Goal: Use online tool/utility: Utilize a website feature to perform a specific function

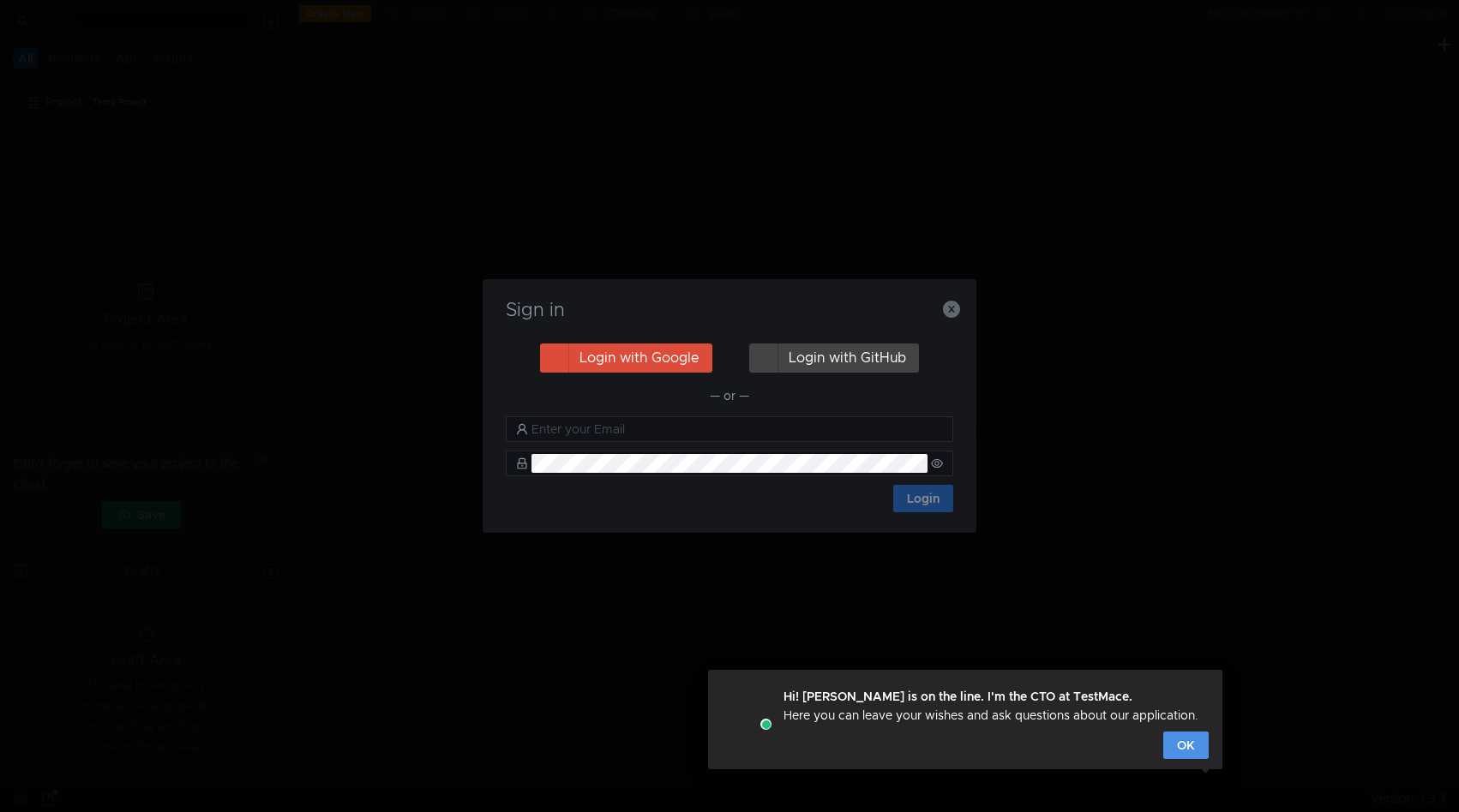
click at [1186, 744] on button "OK" at bounding box center [1186, 745] width 46 height 28
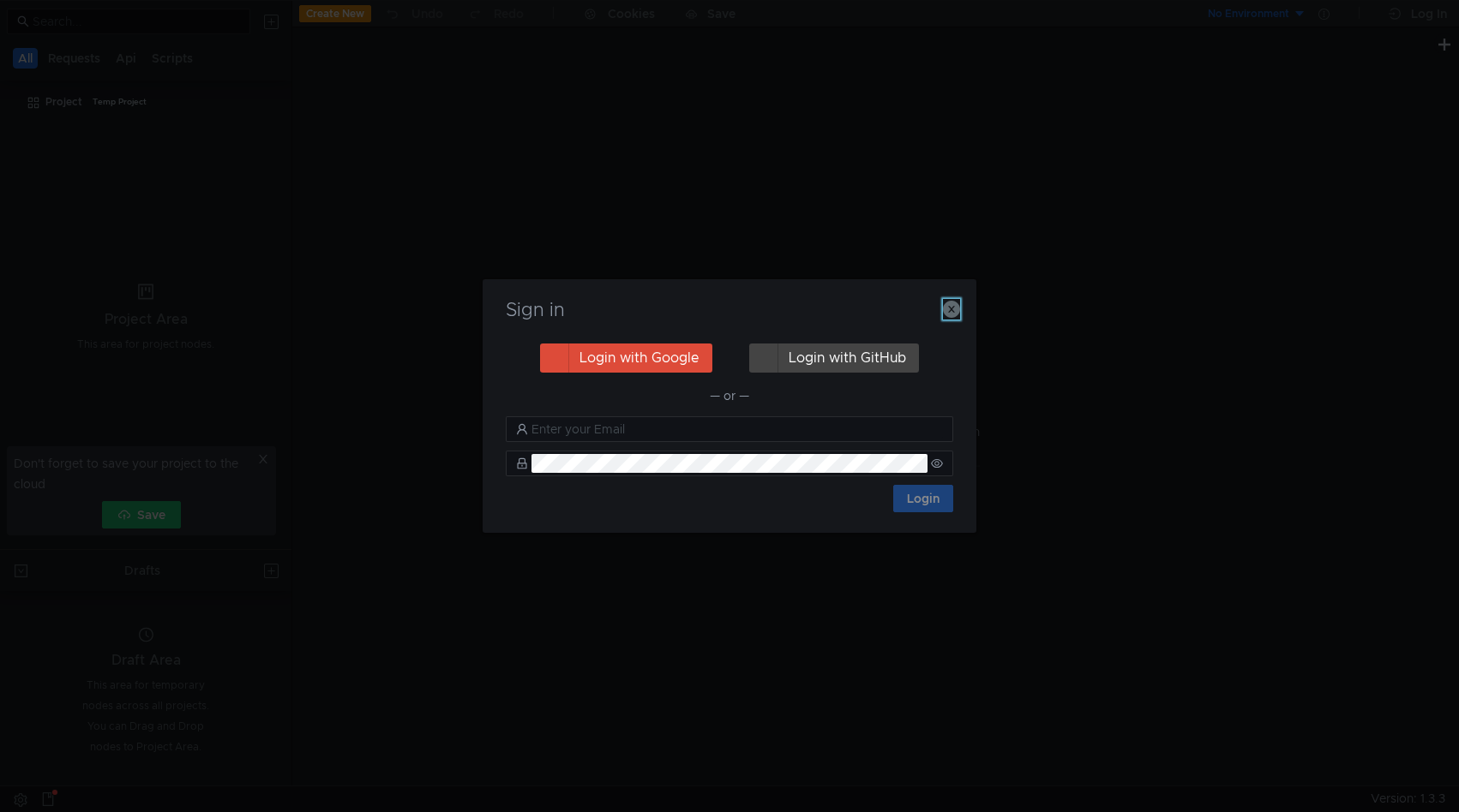
click at [957, 309] on icon "button" at bounding box center [950, 308] width 17 height 17
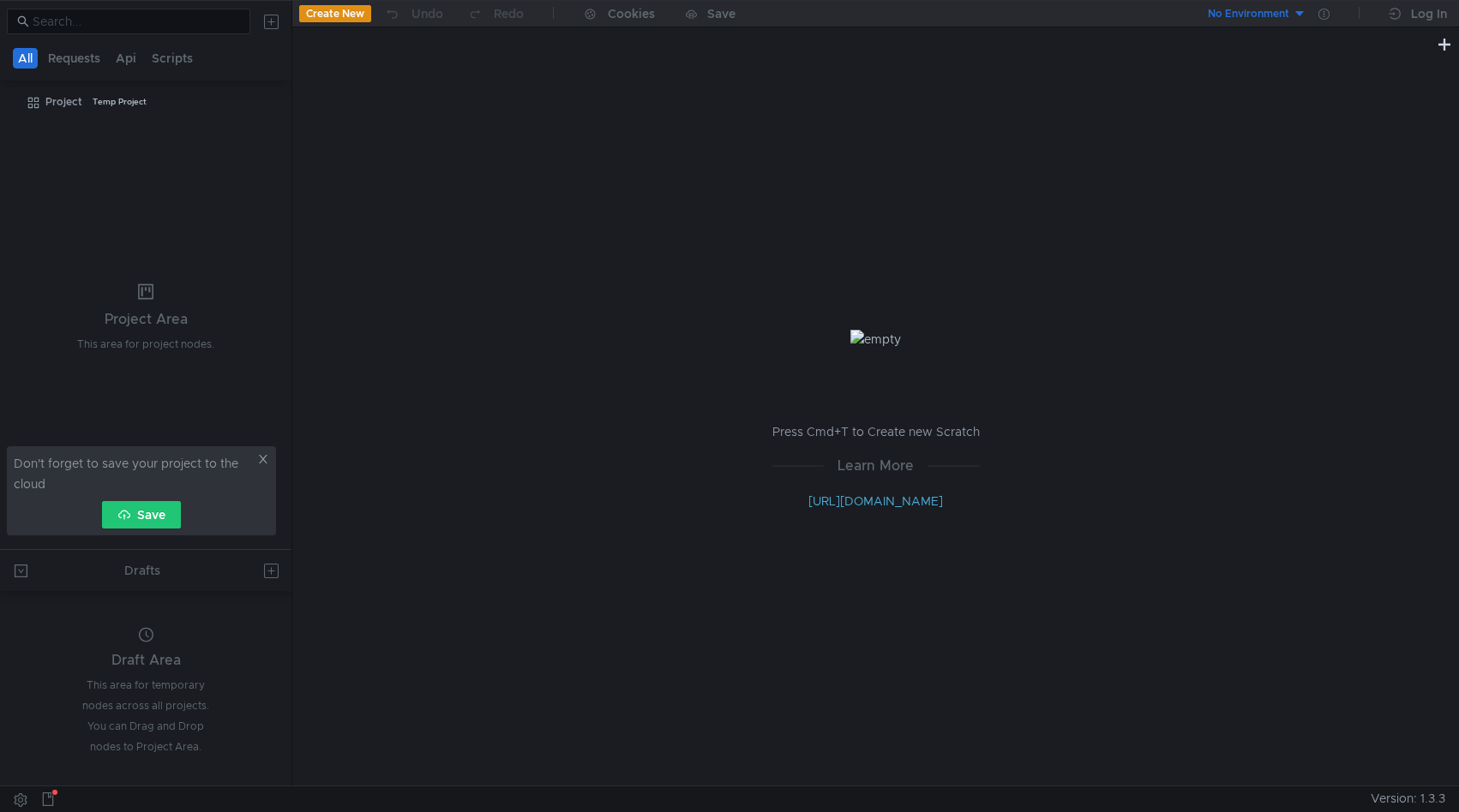
click at [356, 61] on div "Press Cmd+T to Create new Scratch Learn More http://docs.testmace.com" at bounding box center [876, 420] width 1166 height 731
click at [342, 13] on button "Create New" at bounding box center [335, 13] width 72 height 17
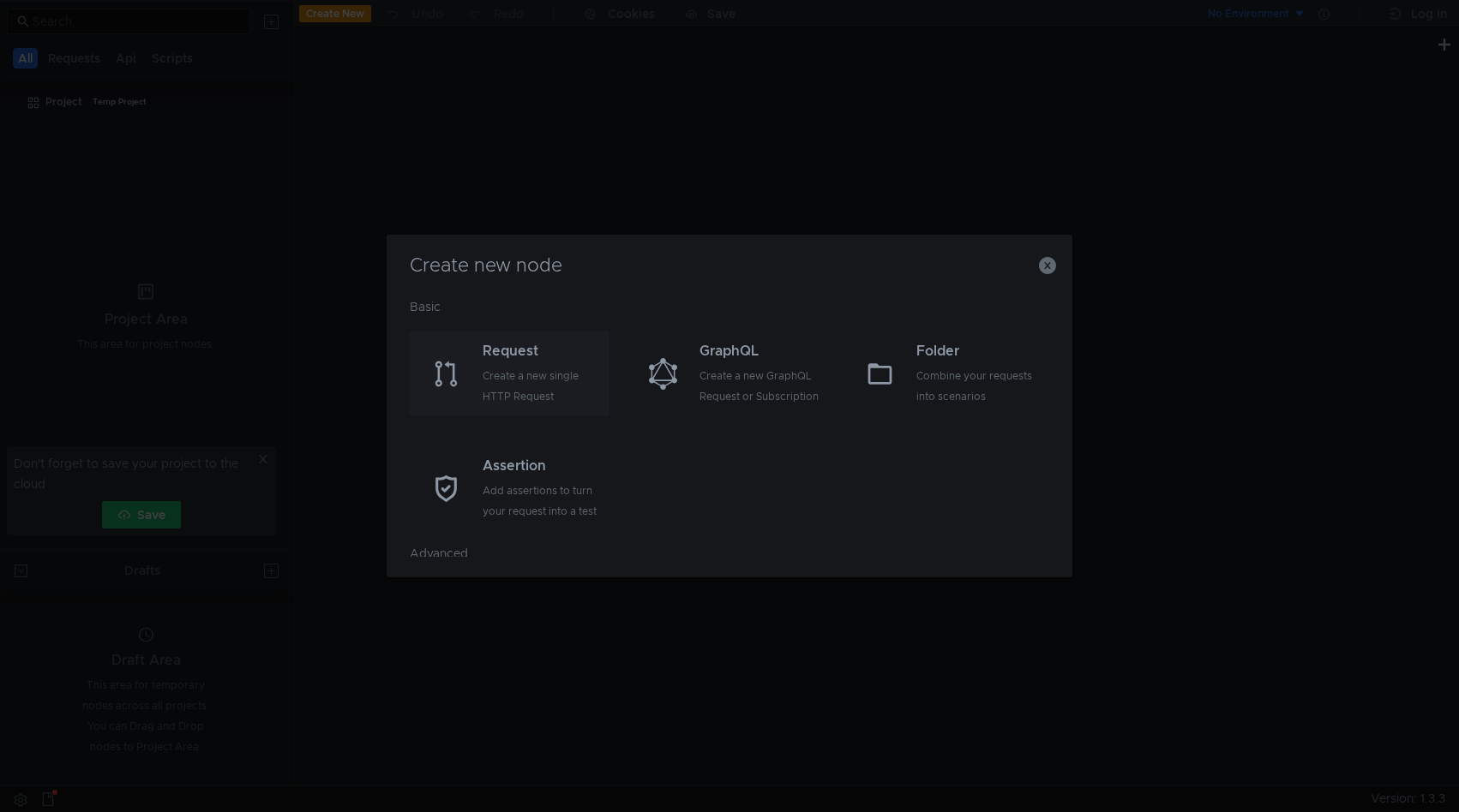
click at [538, 368] on div "Create a new single HTTP Request" at bounding box center [543, 386] width 122 height 41
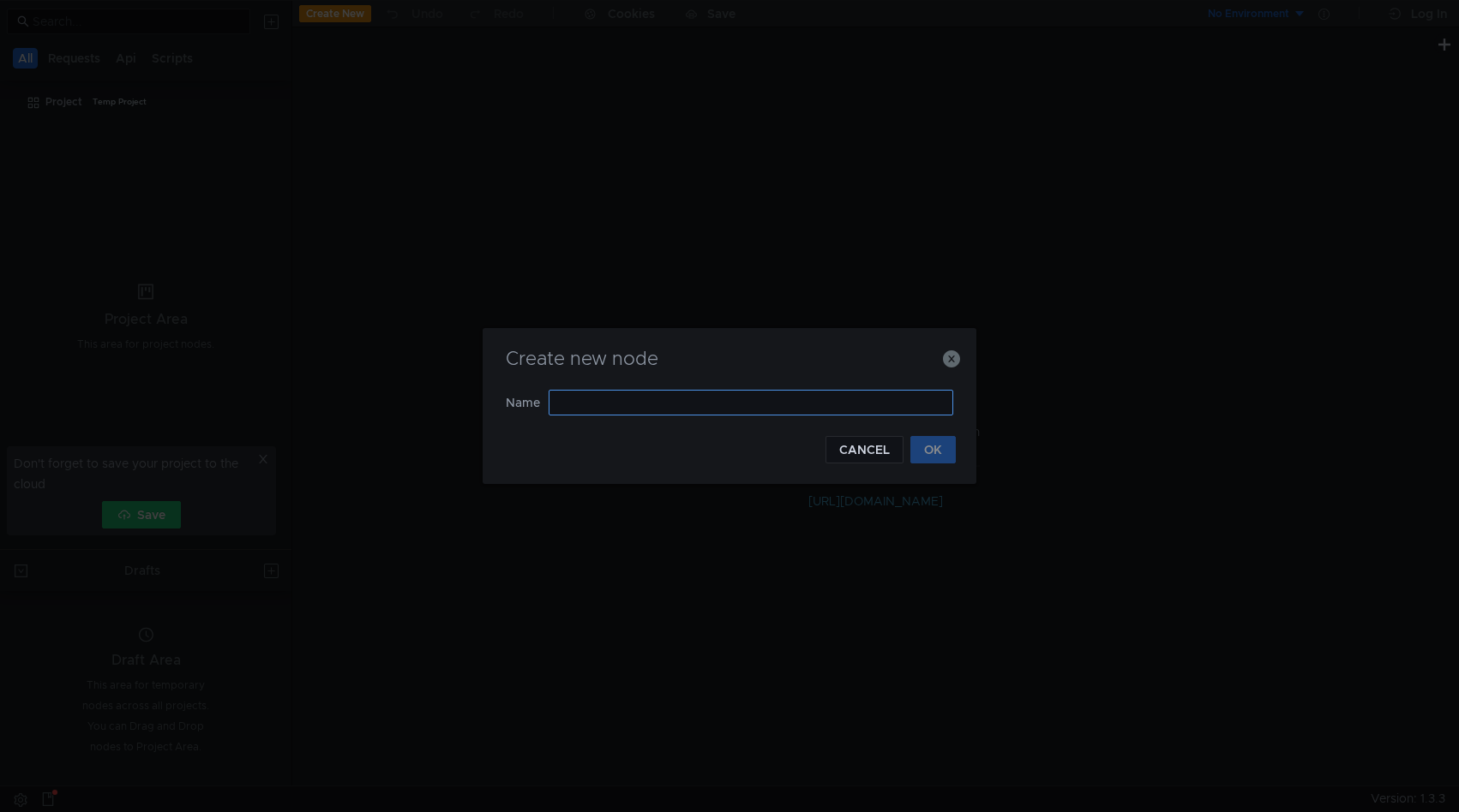
click at [675, 410] on input "text" at bounding box center [750, 403] width 404 height 26
type input "Gleis4"
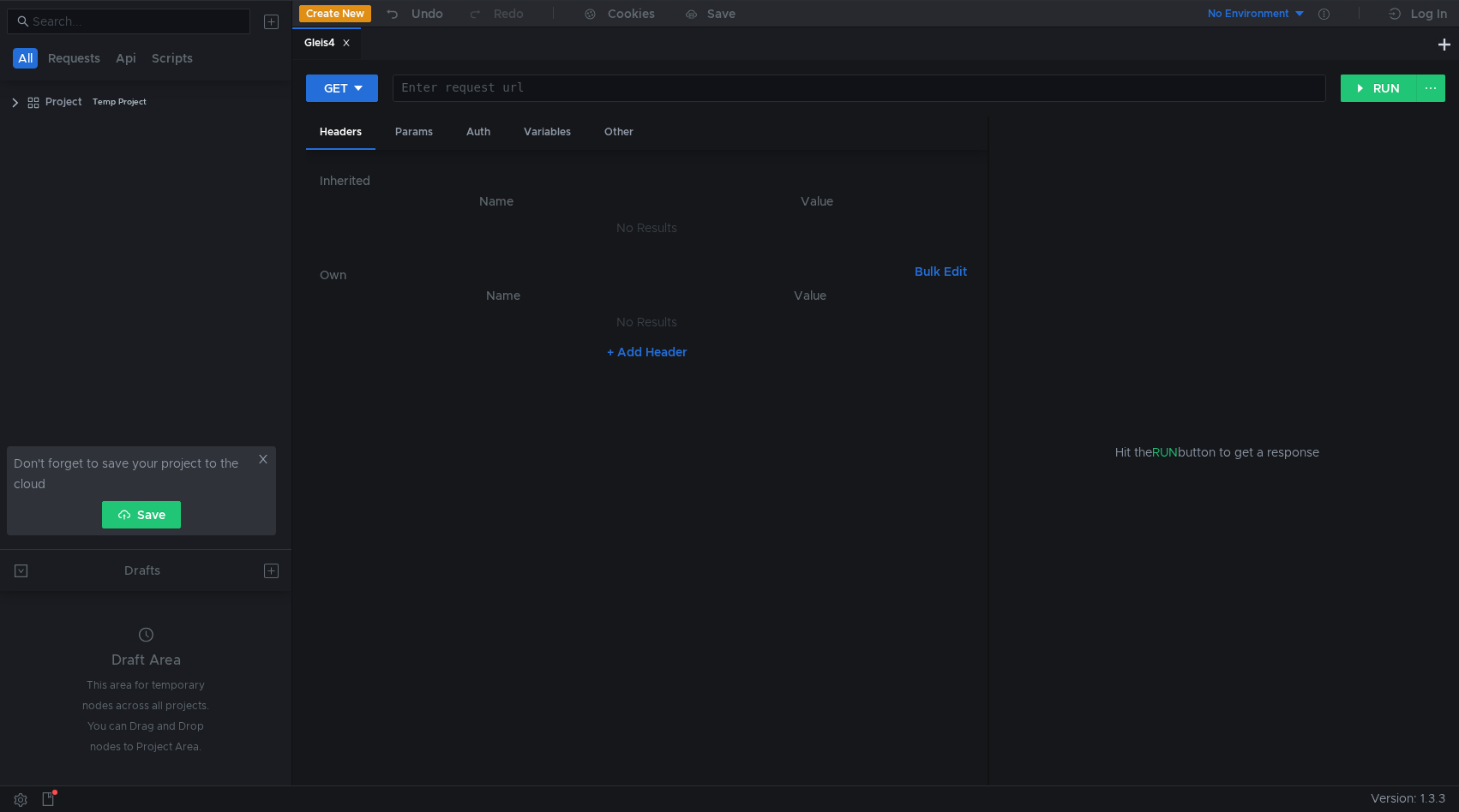
click at [529, 95] on div at bounding box center [859, 102] width 932 height 41
paste textarea "[URL][DOMAIN_NAME]"
type textarea "[URL][DOMAIN_NAME]"
click at [488, 132] on div "Auth" at bounding box center [479, 132] width 52 height 32
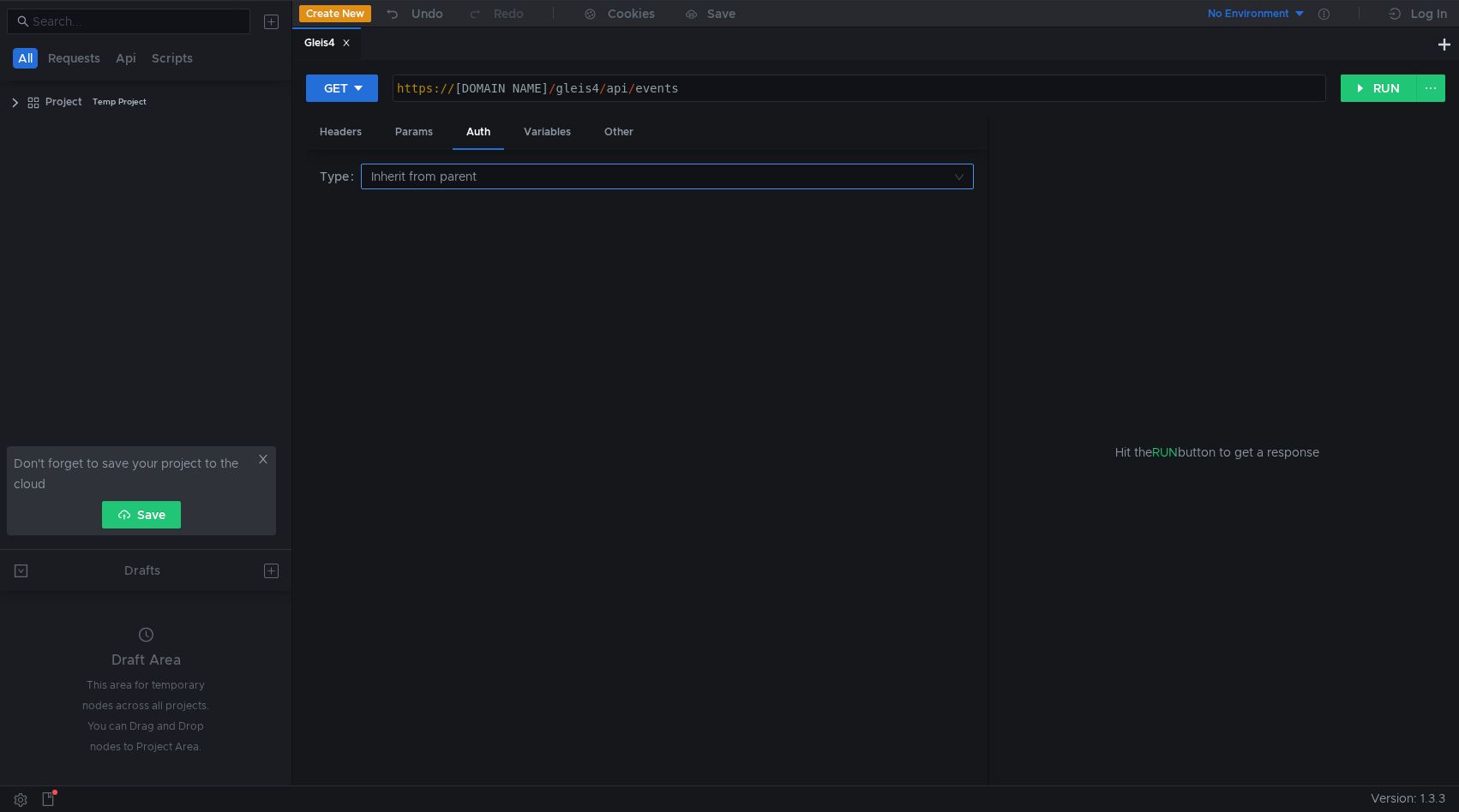
click at [484, 172] on input at bounding box center [661, 176] width 580 height 24
click at [479, 294] on div "Bearer token" at bounding box center [667, 292] width 592 height 19
click at [491, 345] on div "Type Bearer token Token Enter Token ההההההההההההההההההההההההההההההההההההההההההה…" at bounding box center [646, 468] width 654 height 609
click at [701, 256] on div at bounding box center [646, 273] width 652 height 41
paste textarea "ac145cb5-f4b8-437f-95fc-2aad699d3872"
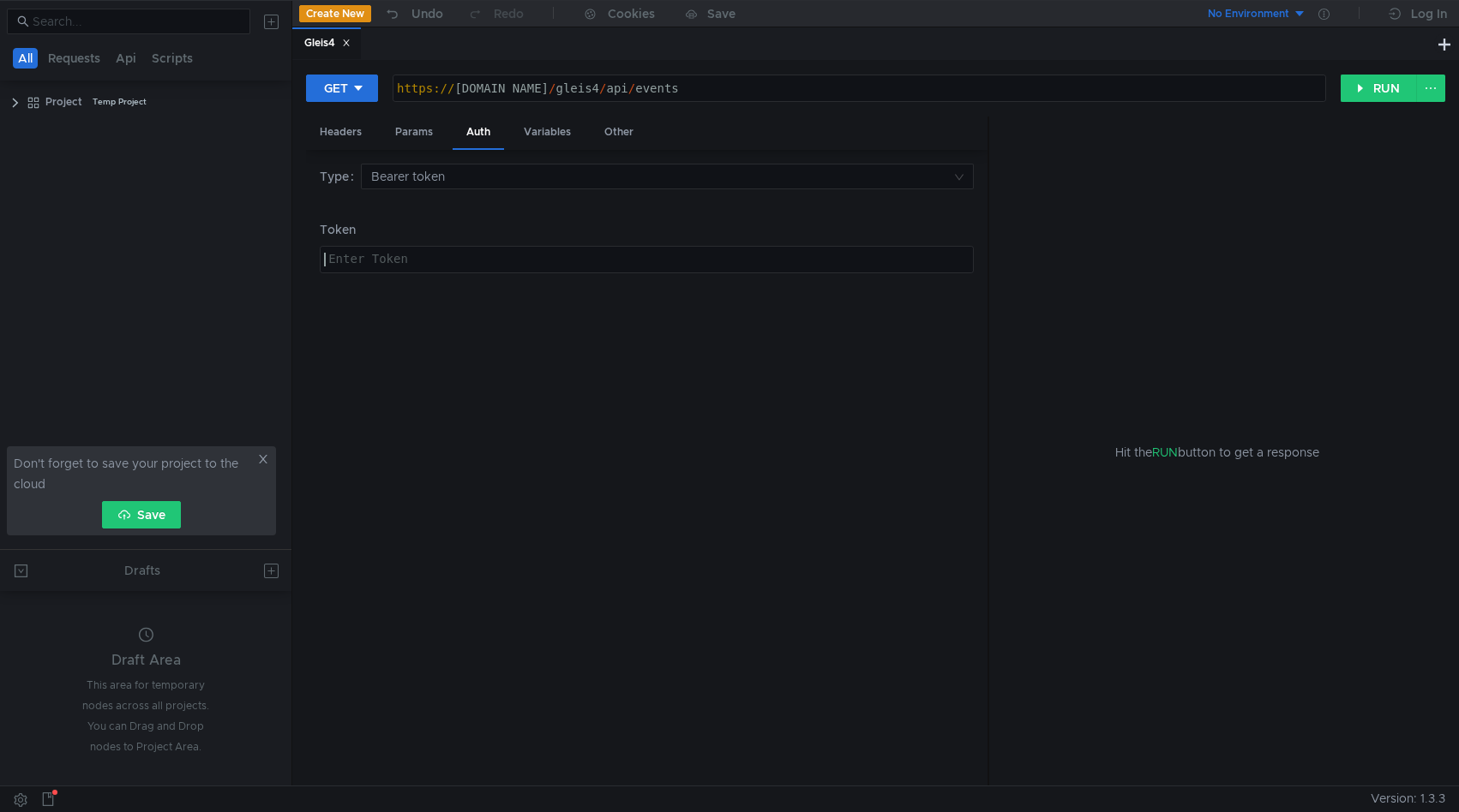
type textarea "ac145cb5-f4b8-437f-95fc-2aad699d3872"
click at [747, 385] on div "Type Bearer token Token ac145cb5-f4b8-437f-95fc-2aad699d3872 ac145cb5-f4b8-437f…" at bounding box center [646, 468] width 654 height 609
click at [1362, 96] on button "RUN" at bounding box center [1378, 89] width 77 height 28
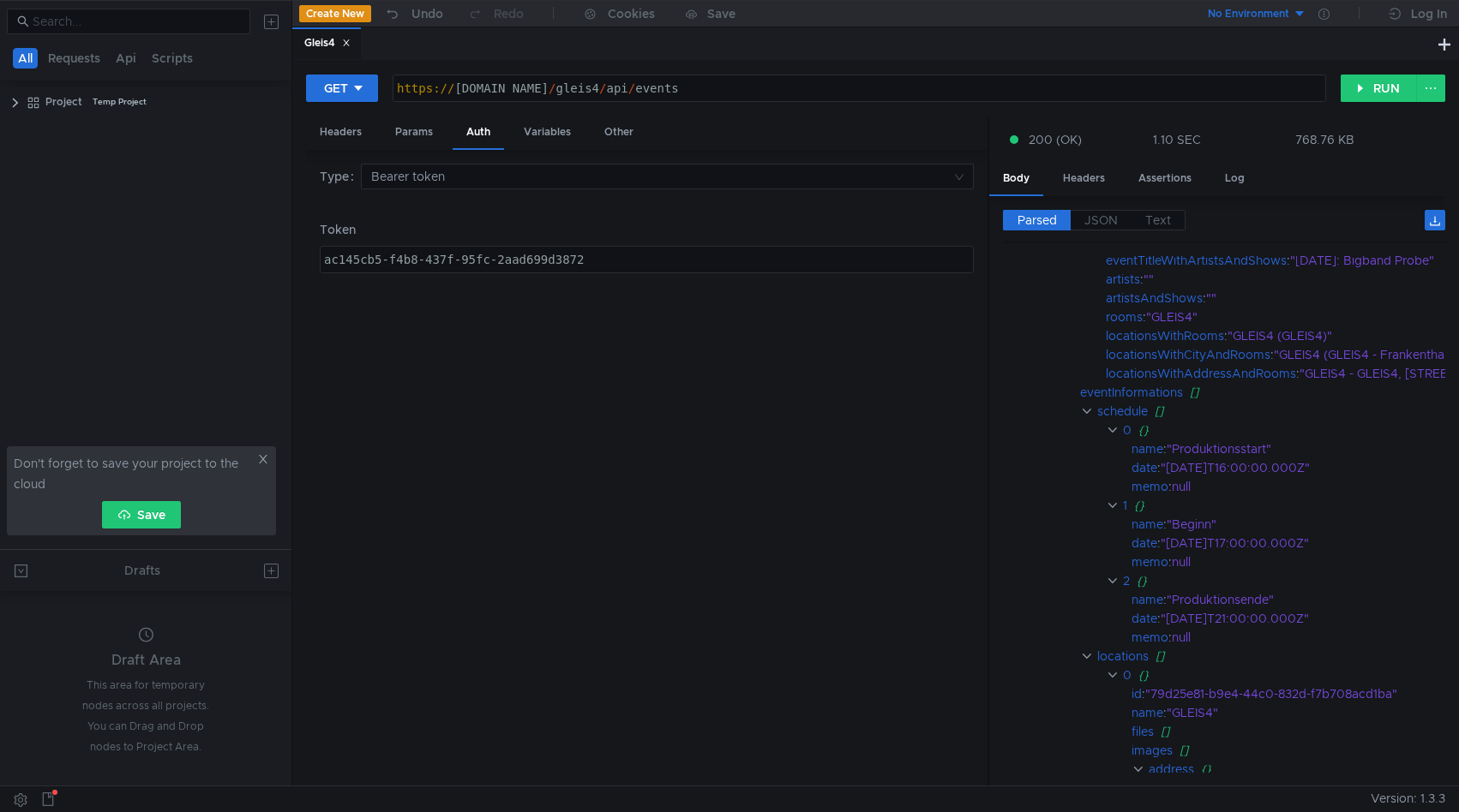
scroll to position [434, 0]
click at [726, 371] on div "Type Bearer token Token ac145cb5-f4b8-437f-95fc-2aad699d3872 ac145cb5-f4b8-437f…" at bounding box center [646, 468] width 654 height 609
click at [1109, 182] on div "Headers" at bounding box center [1084, 179] width 70 height 32
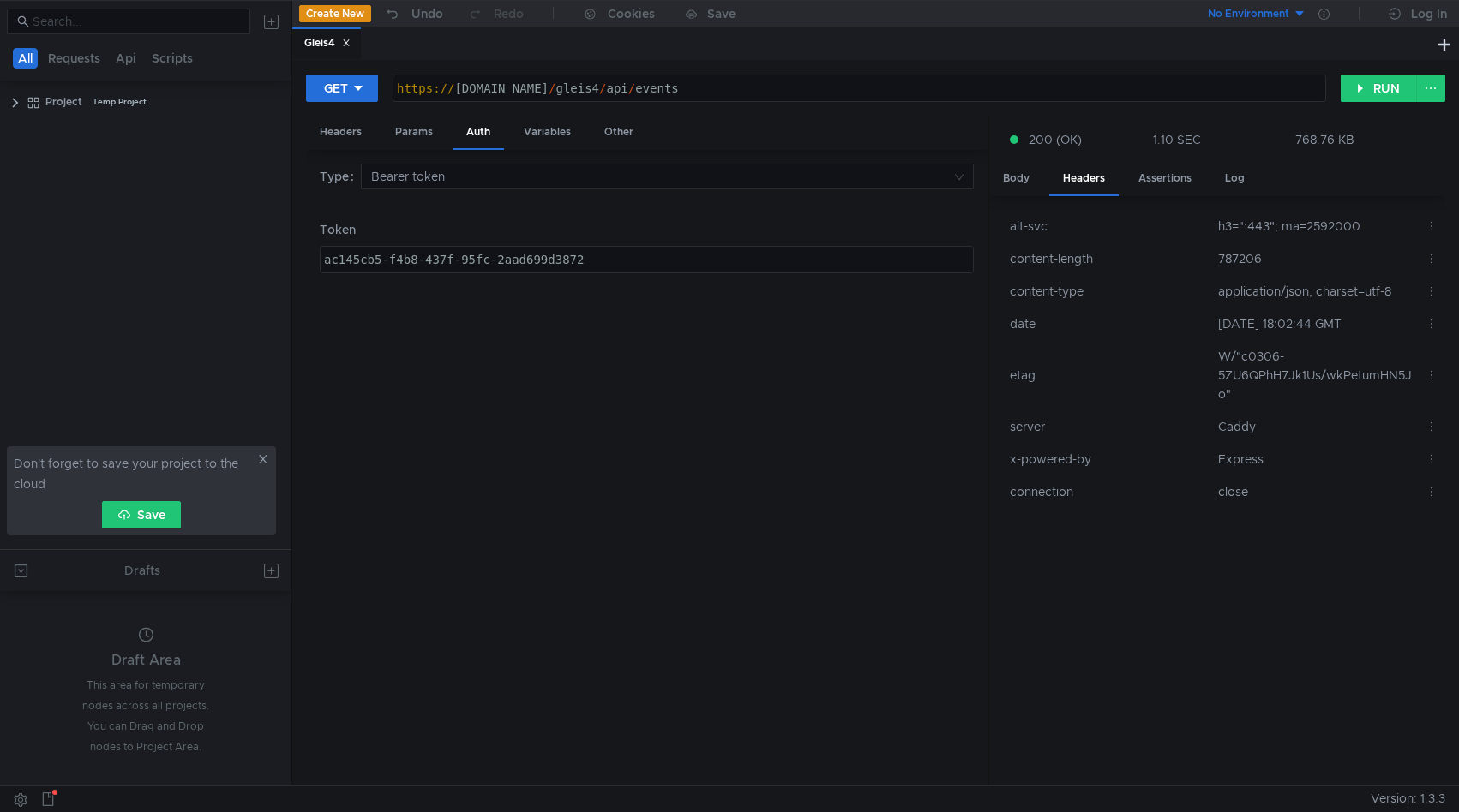
click at [1176, 158] on div "200 (OK) 1.10 SEC 768.76 KB" at bounding box center [1217, 139] width 456 height 47
click at [1176, 176] on div "Assertions" at bounding box center [1164, 179] width 81 height 32
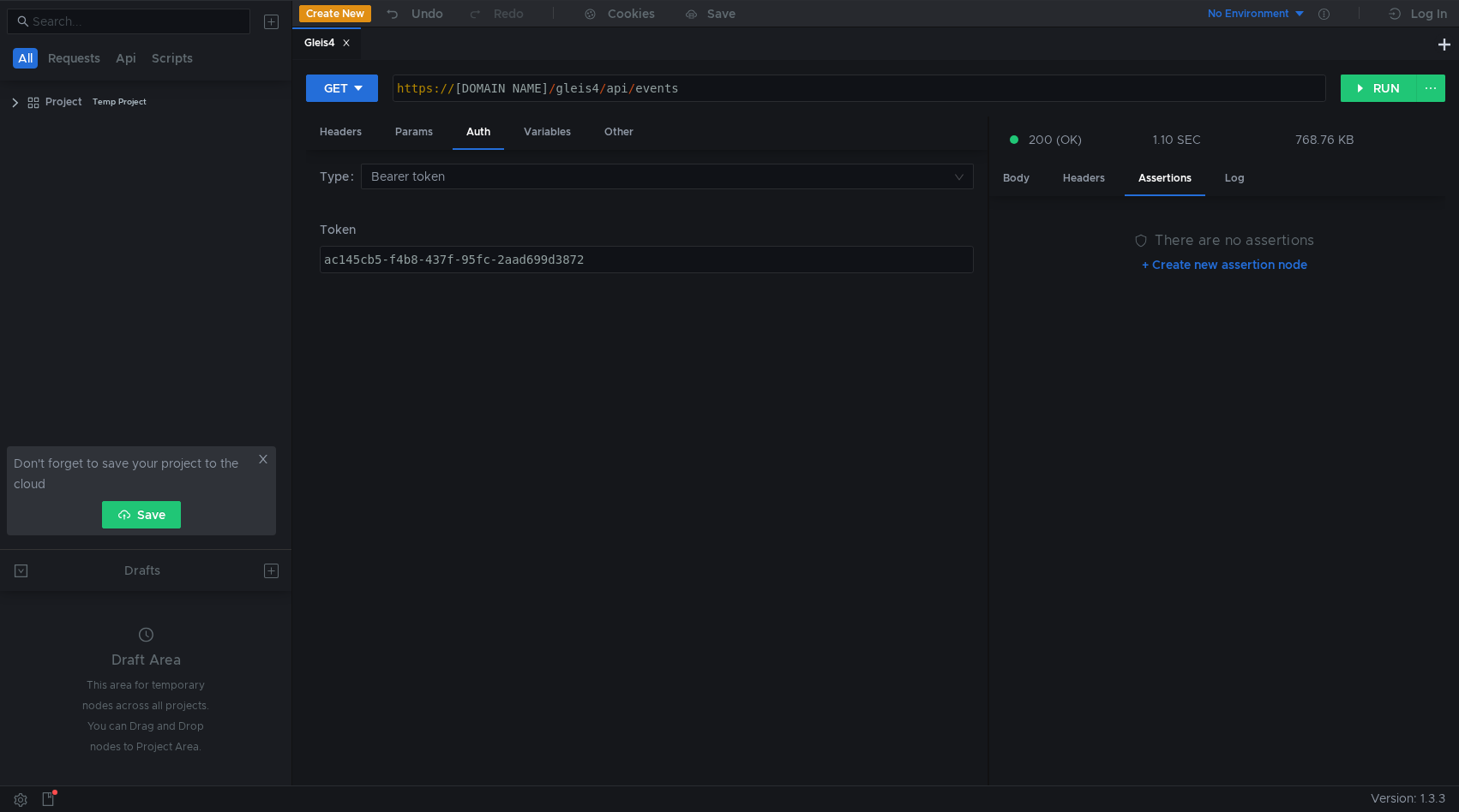
click at [1252, 202] on div "There are no assertions + Create new assertion node" at bounding box center [1217, 491] width 456 height 590
click at [1251, 185] on div "Log" at bounding box center [1234, 179] width 47 height 32
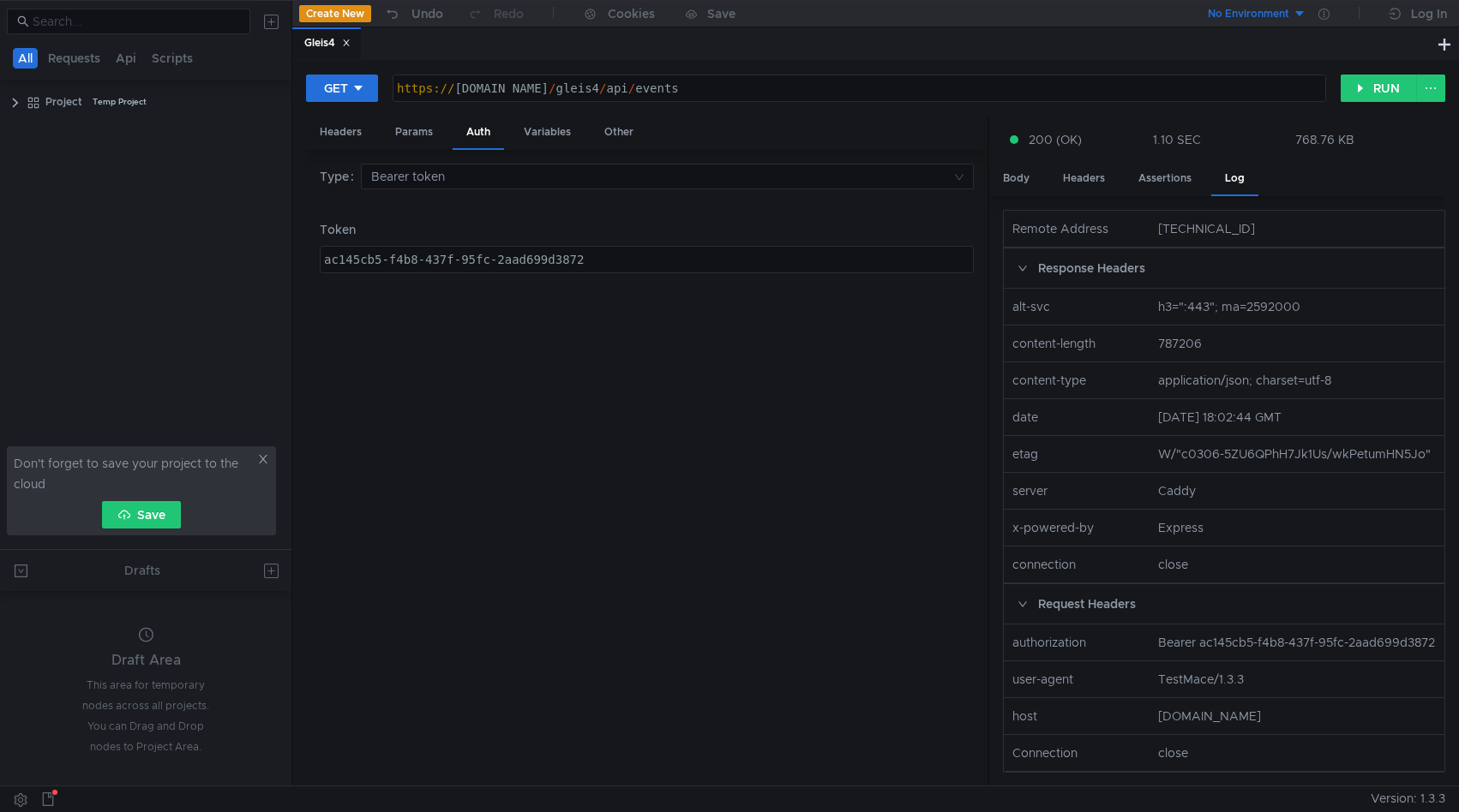
scroll to position [21, 0]
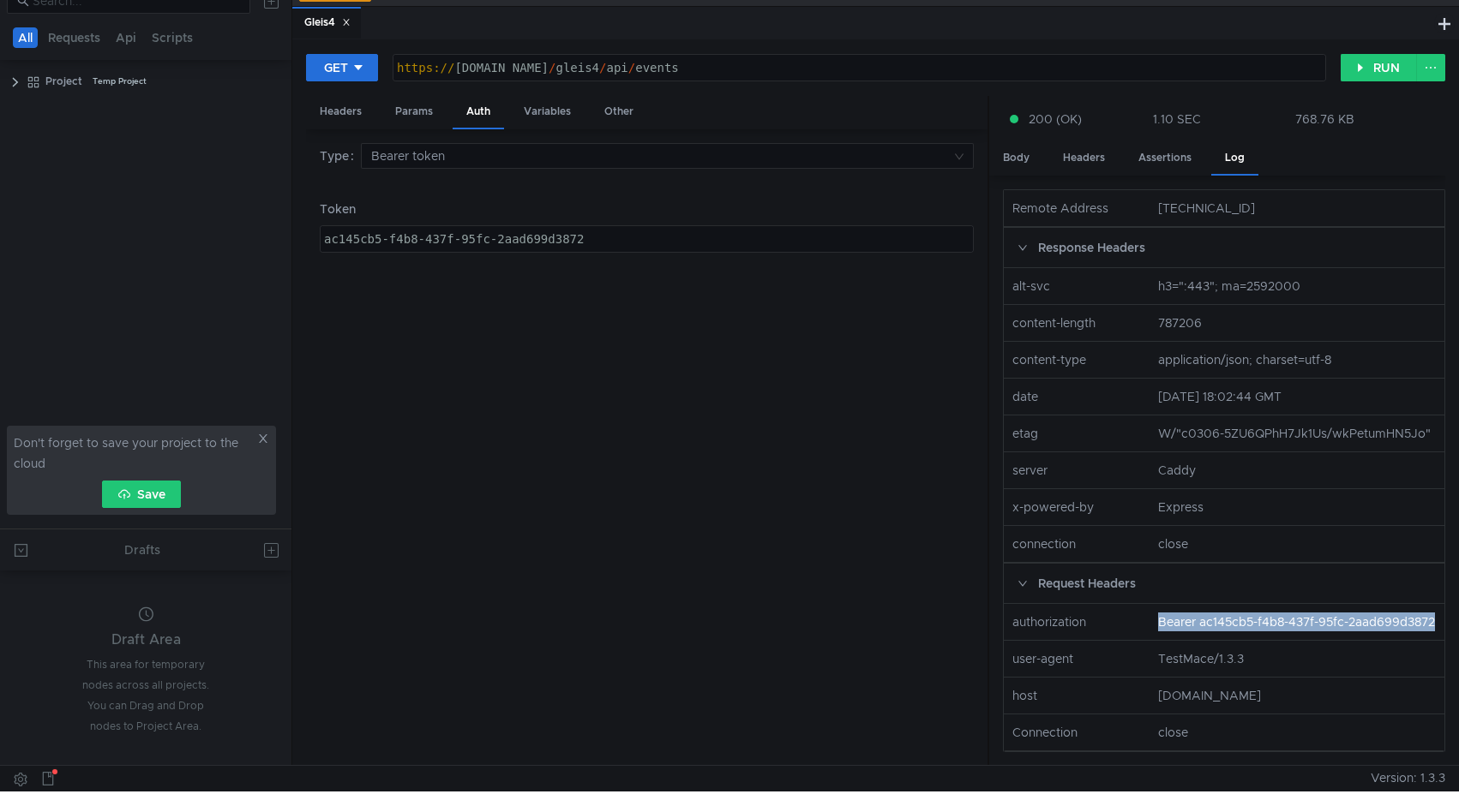
drag, startPoint x: 1158, startPoint y: 604, endPoint x: 1242, endPoint y: 617, distance: 85.0
click at [1242, 617] on nz-col "Bearer ac145cb5-f4b8-437f-95fc-2aad699d3872" at bounding box center [1297, 622] width 292 height 19
copy nz-col "Bearer ac145cb5-f4b8-437f-95fc-2aad699d3872"
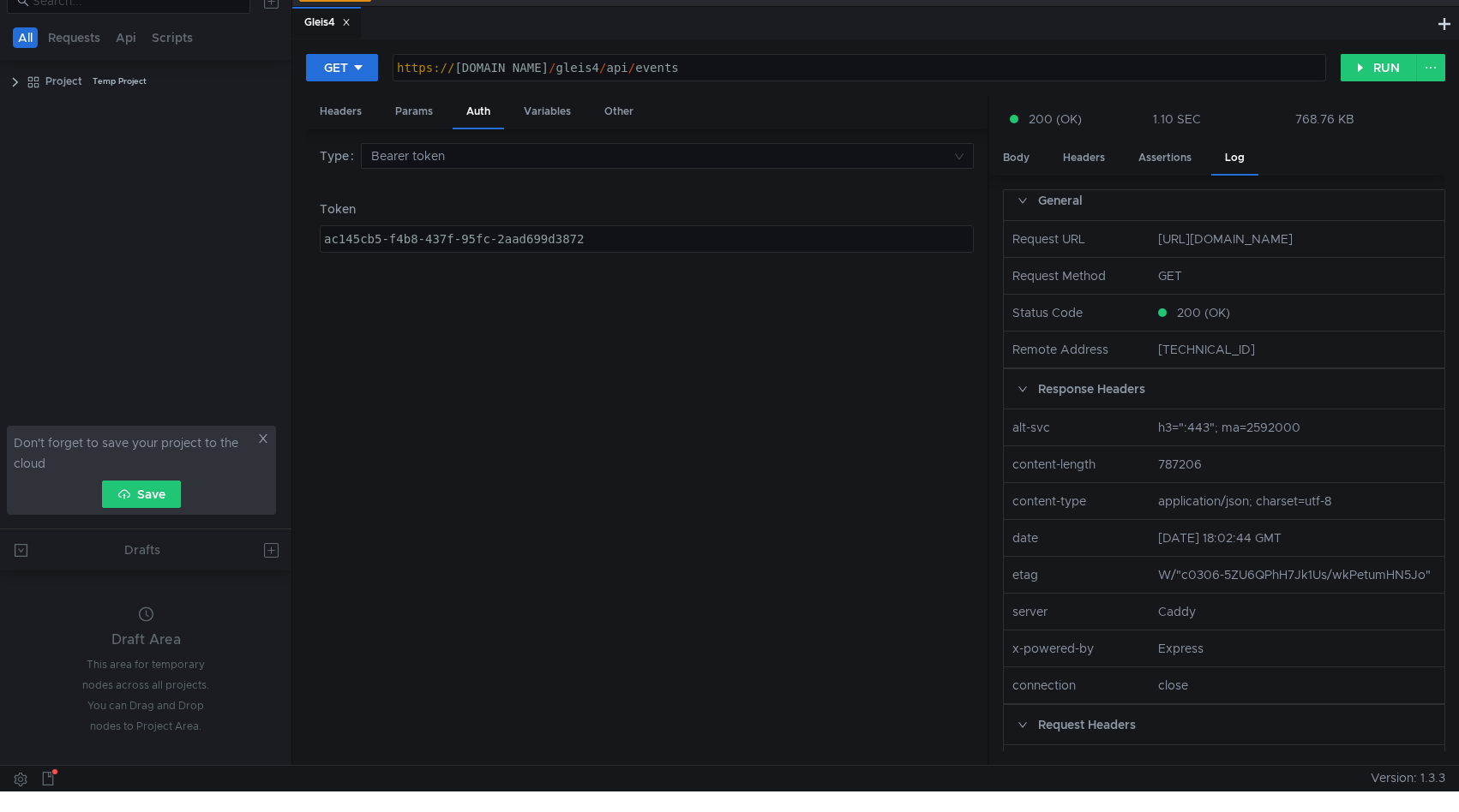
scroll to position [0, 0]
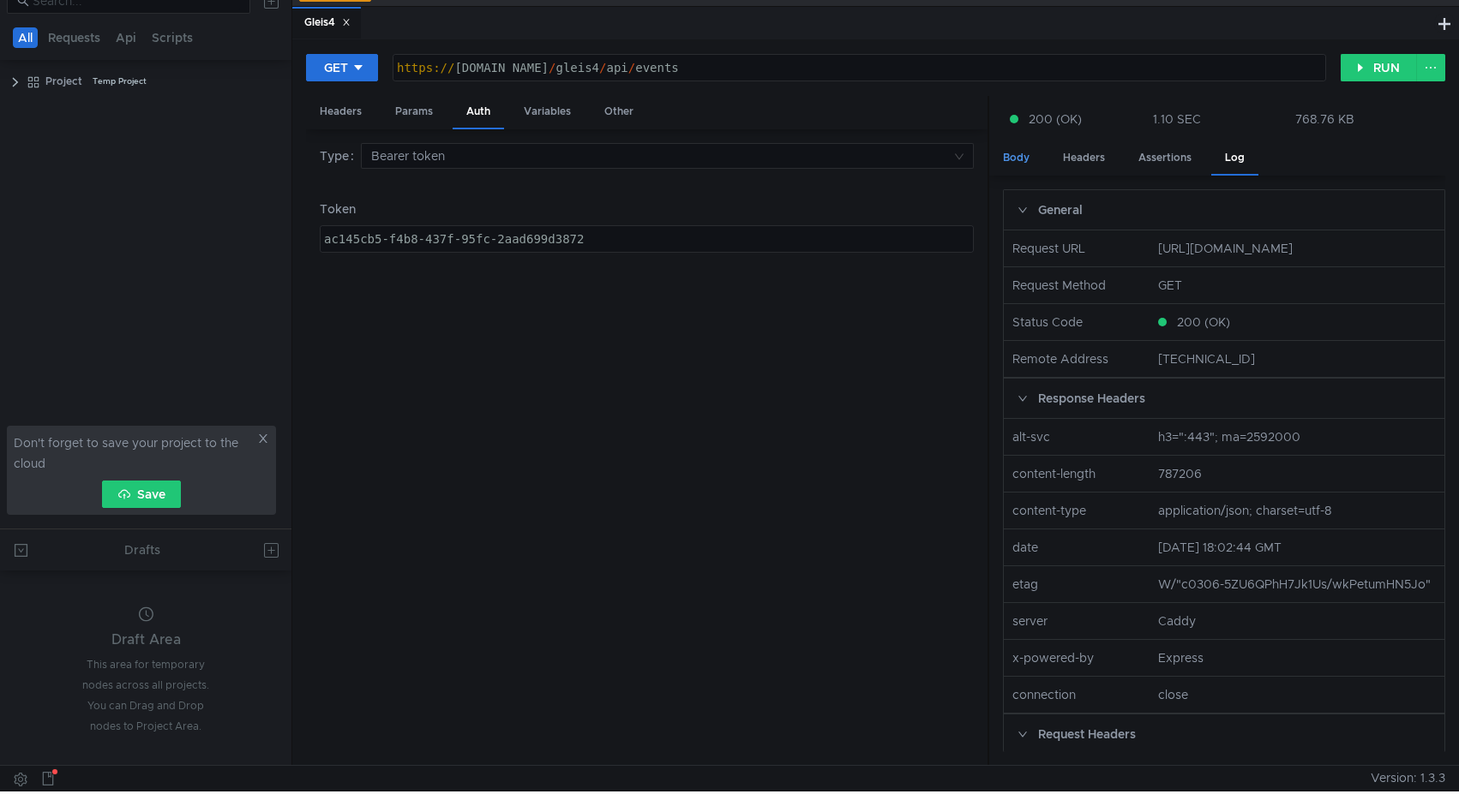
click at [1026, 161] on div "Body" at bounding box center [1016, 158] width 54 height 32
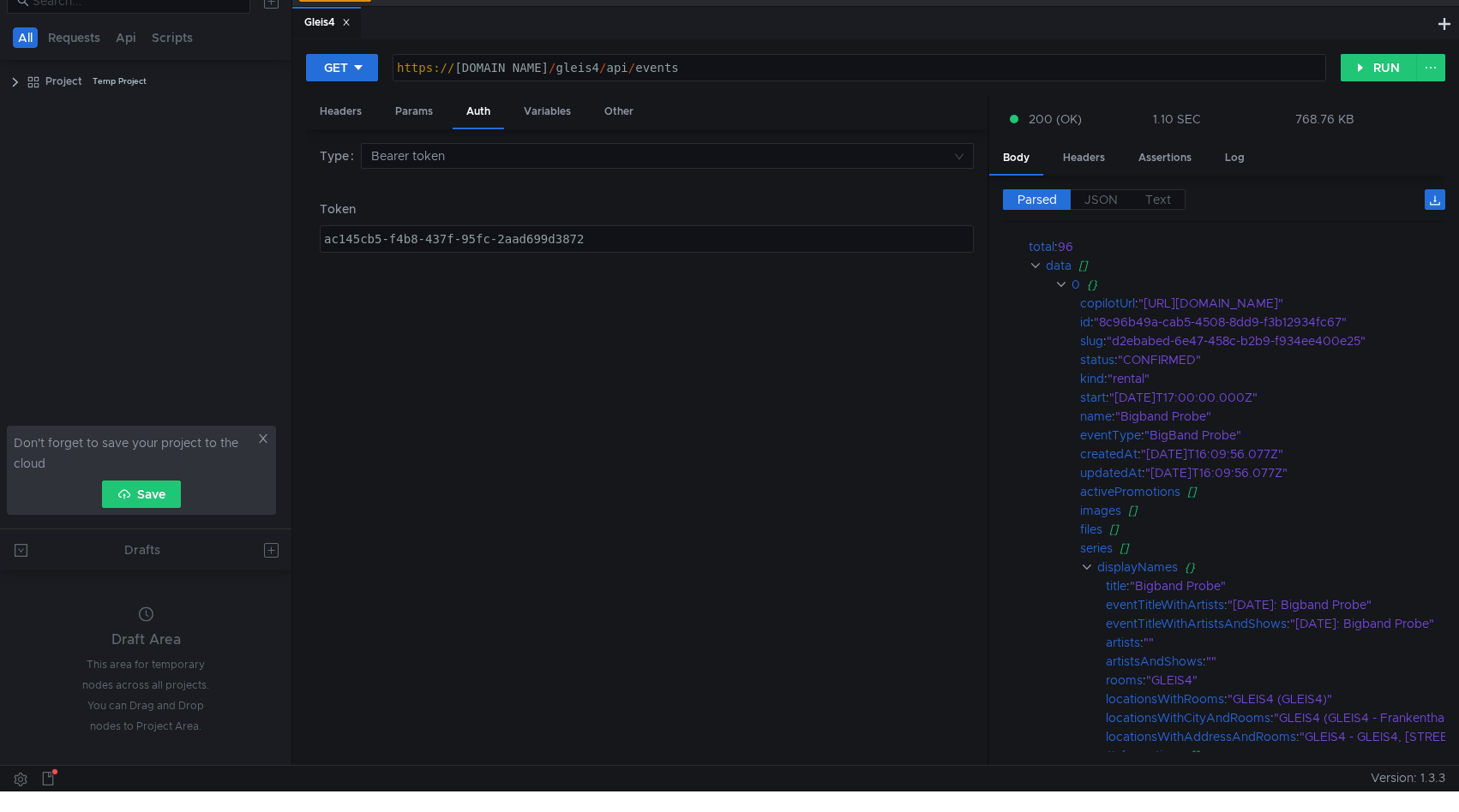
scroll to position [22, 0]
click at [1234, 146] on div "Log" at bounding box center [1234, 158] width 47 height 32
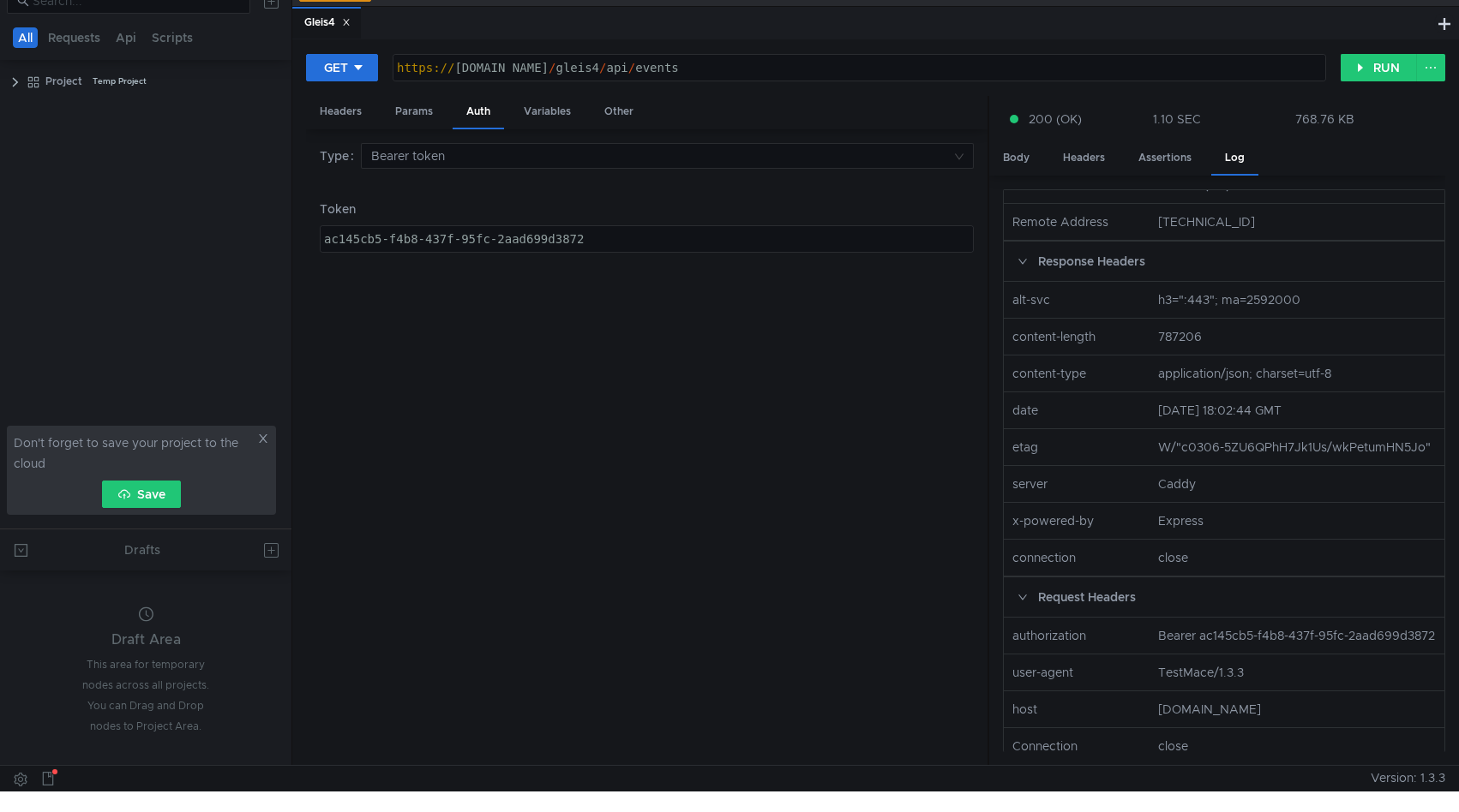
scroll to position [170, 0]
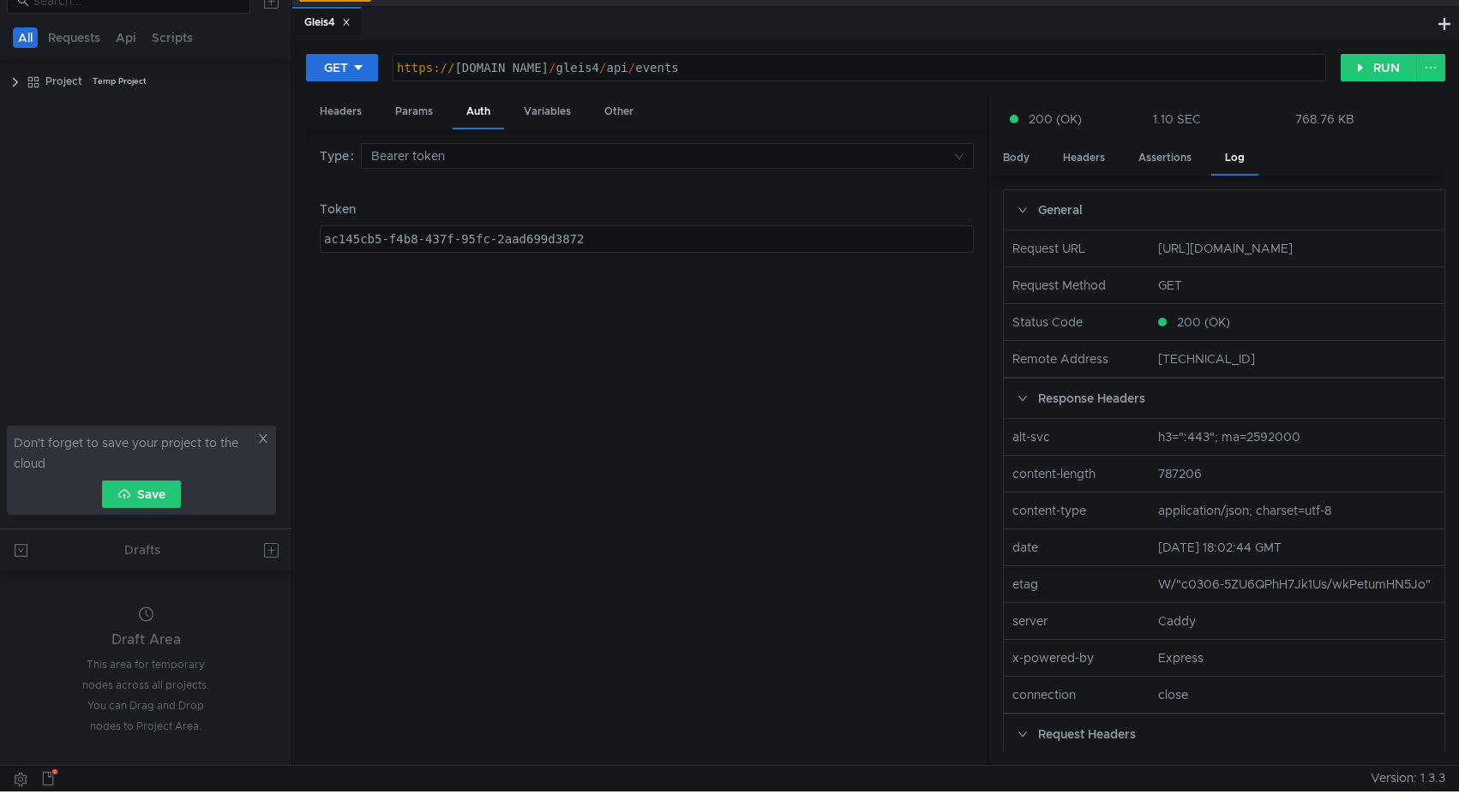
scroll to position [170, 0]
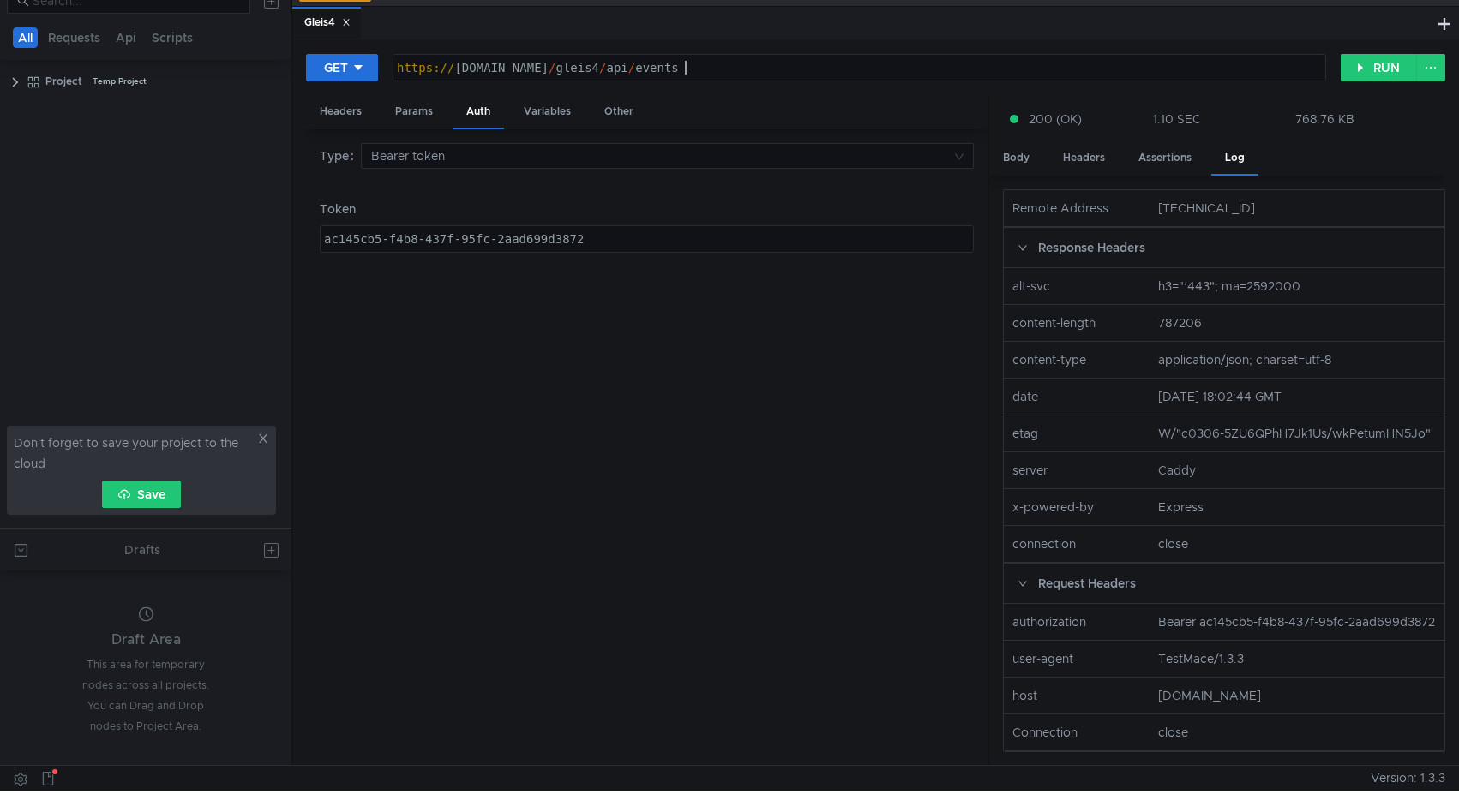
click at [750, 75] on div "https:// copilot.events / gleis4 / api / events" at bounding box center [859, 81] width 932 height 41
drag, startPoint x: 1200, startPoint y: 604, endPoint x: 1248, endPoint y: 622, distance: 51.3
click at [1248, 622] on nz-col "Bearer ac145cb5-f4b8-437f-95fc-2aad699d3872" at bounding box center [1297, 622] width 292 height 19
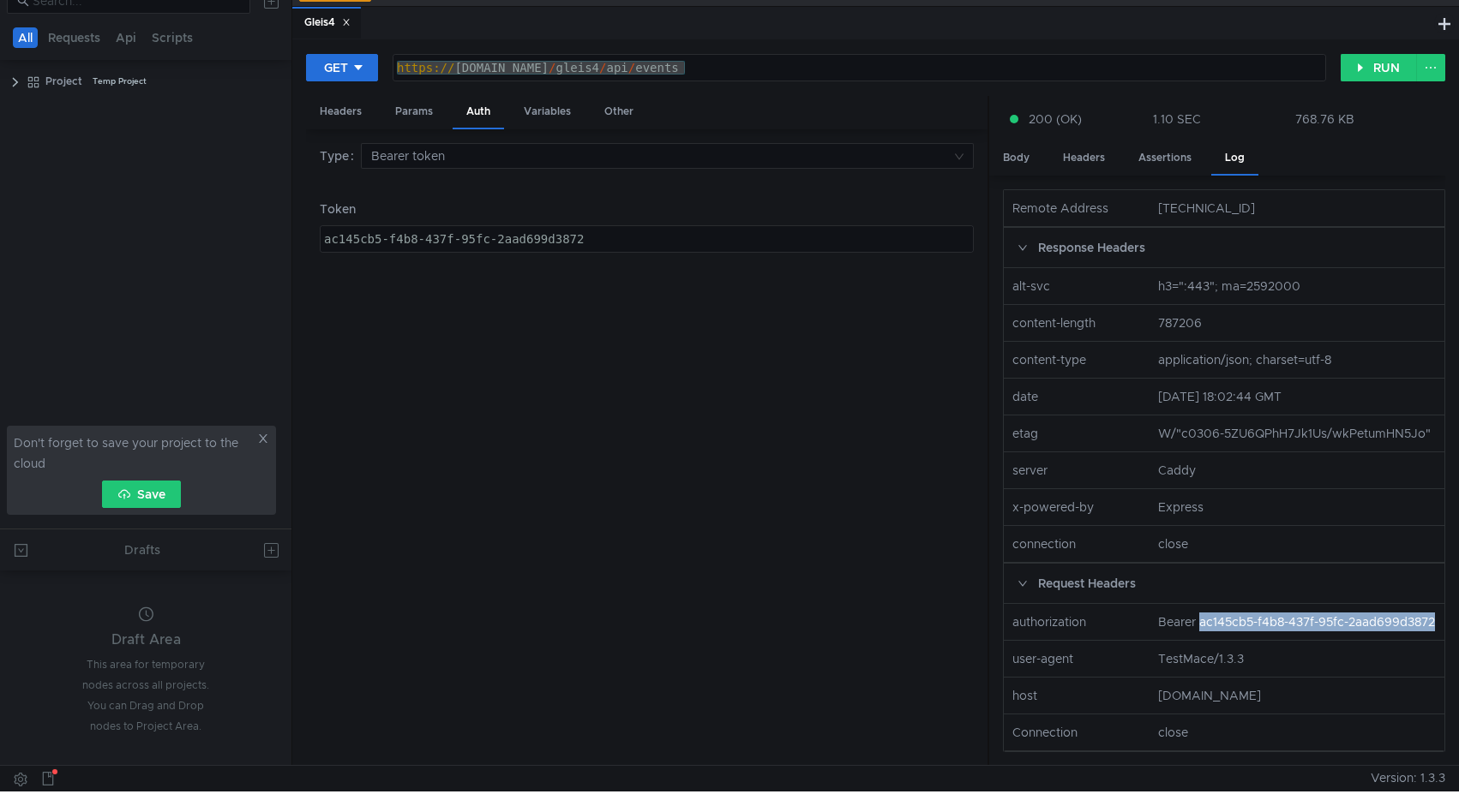
copy nz-col "ac145cb5-f4b8-437f-95fc-2aad699d3872"
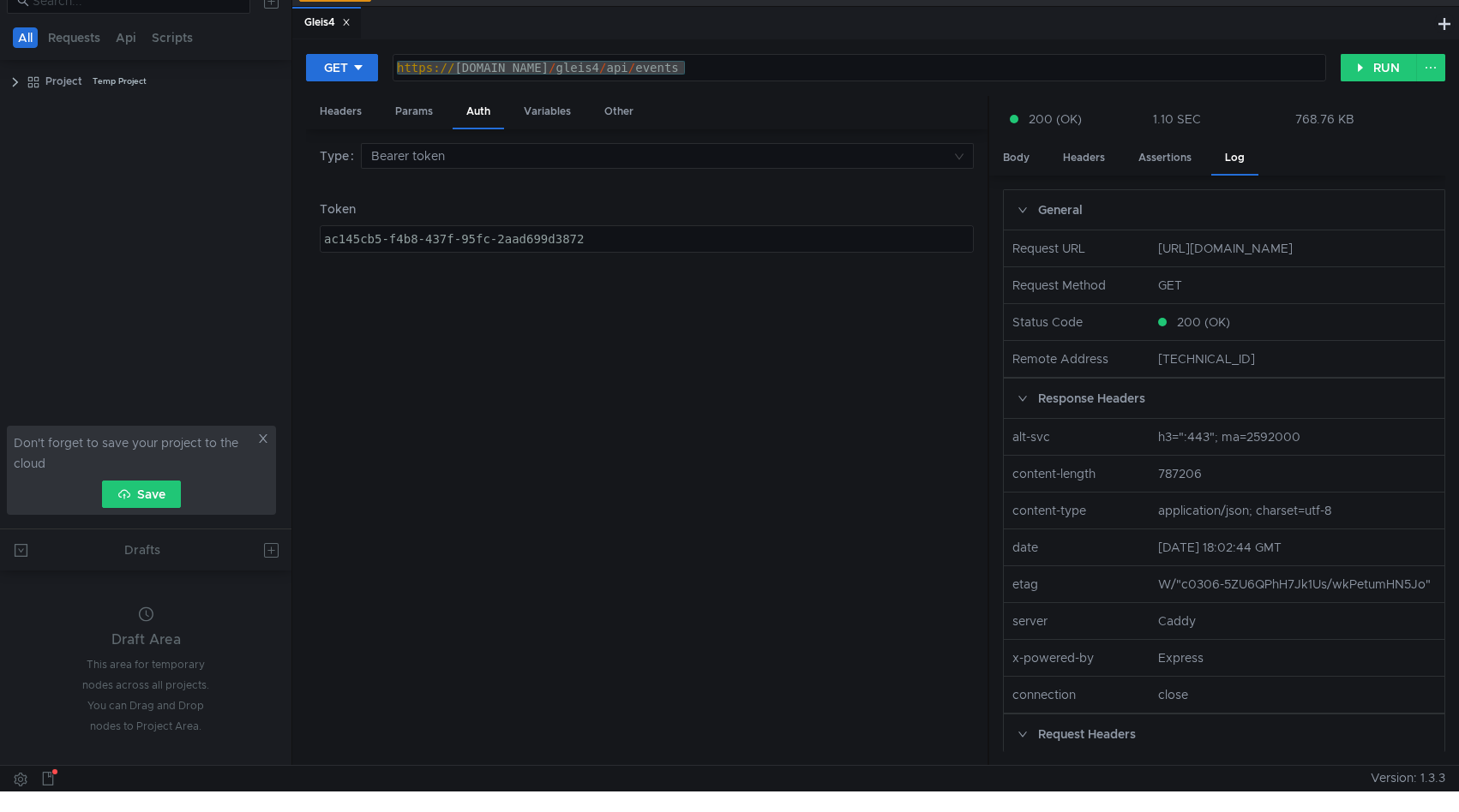
scroll to position [170, 0]
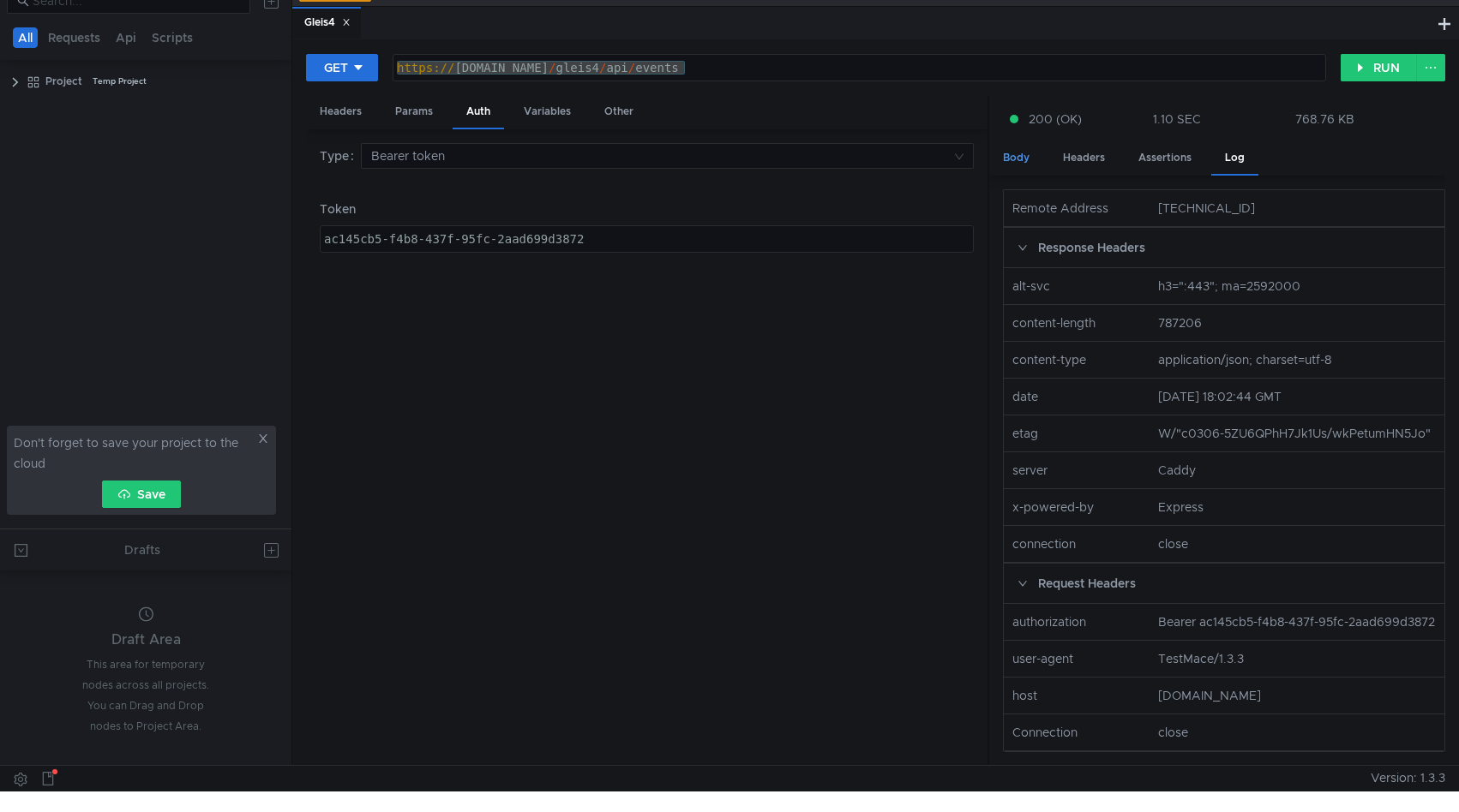
click at [1031, 145] on div "Body" at bounding box center [1016, 158] width 54 height 32
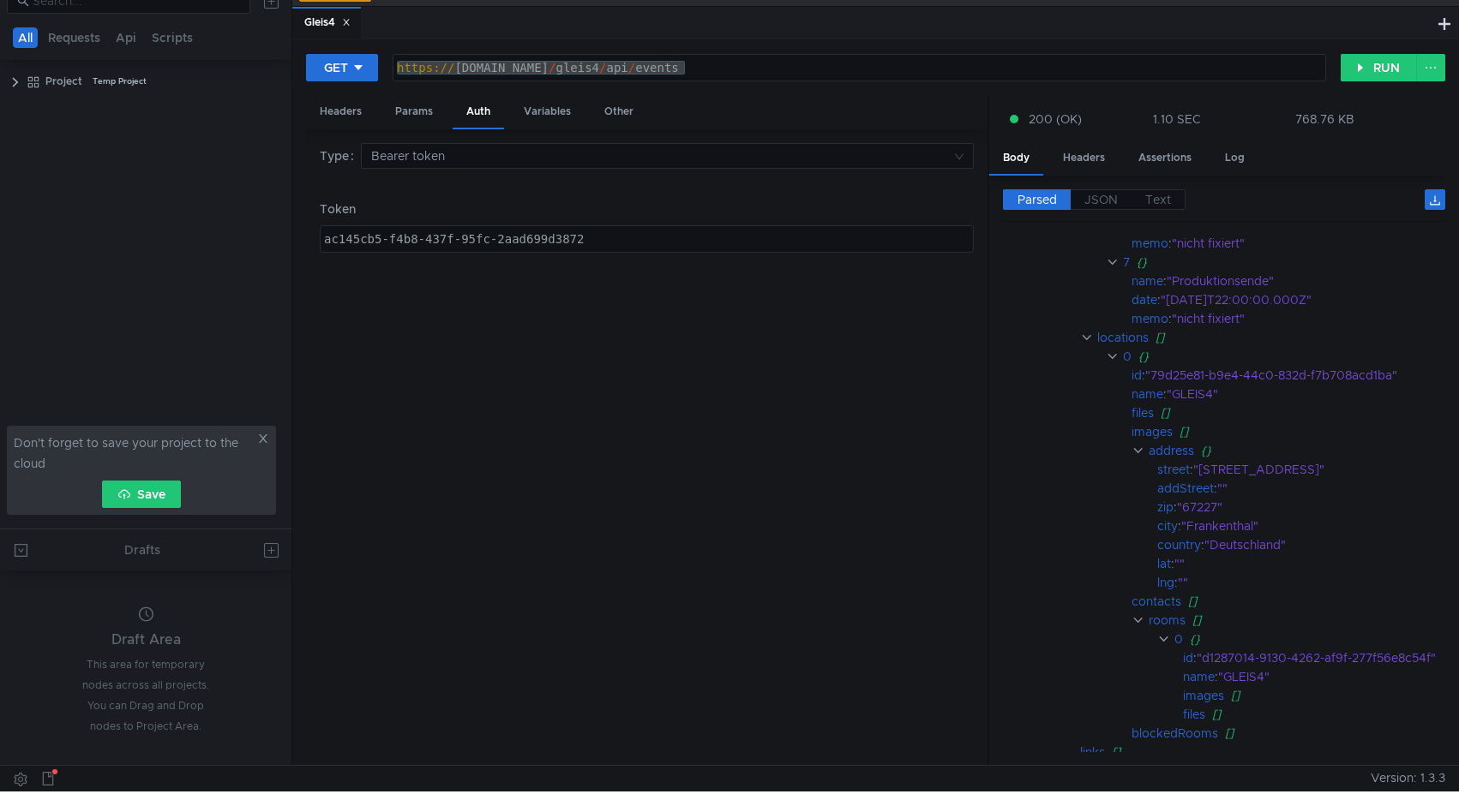
scroll to position [8041, 0]
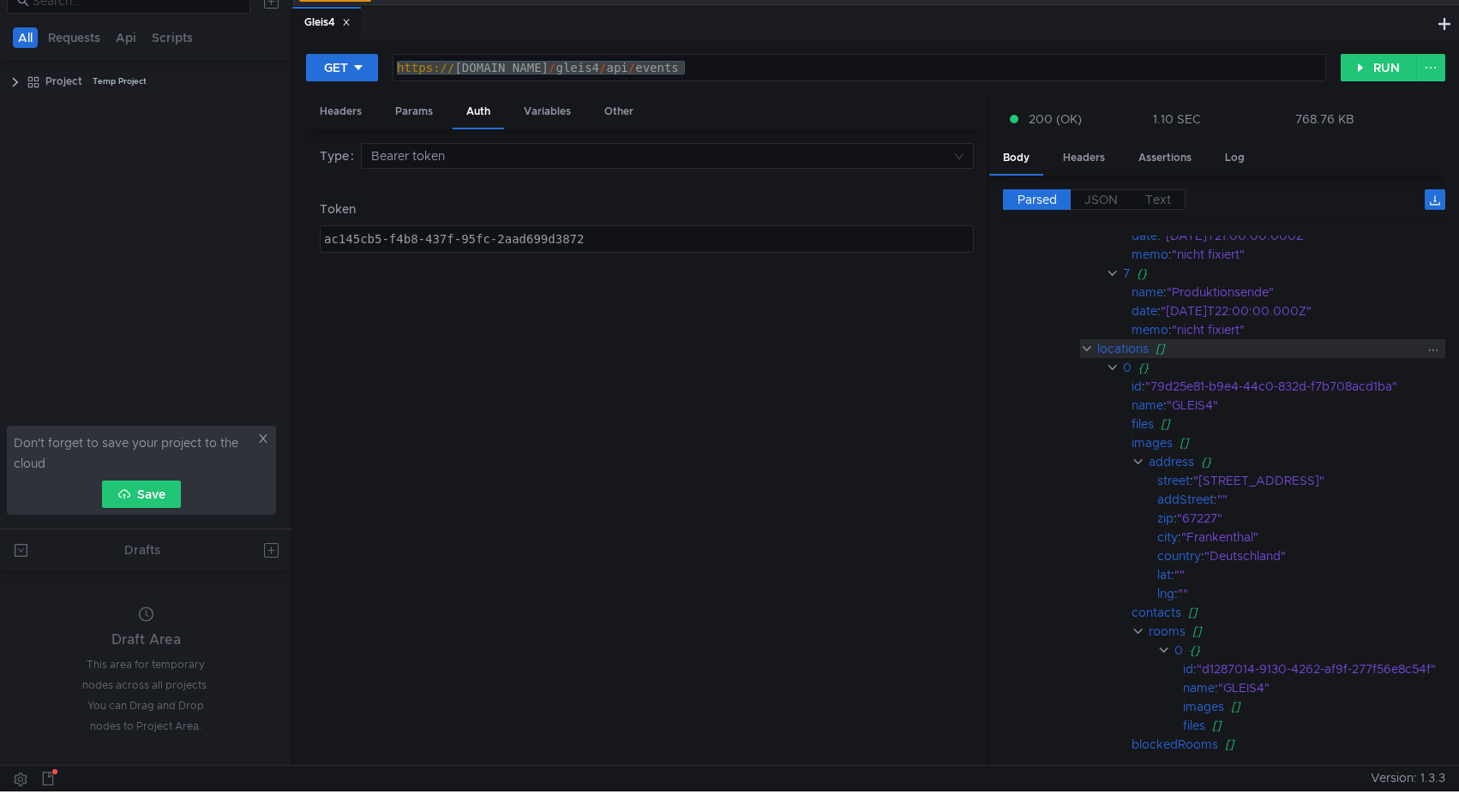
click at [1087, 354] on clr-icon at bounding box center [1086, 349] width 13 height 14
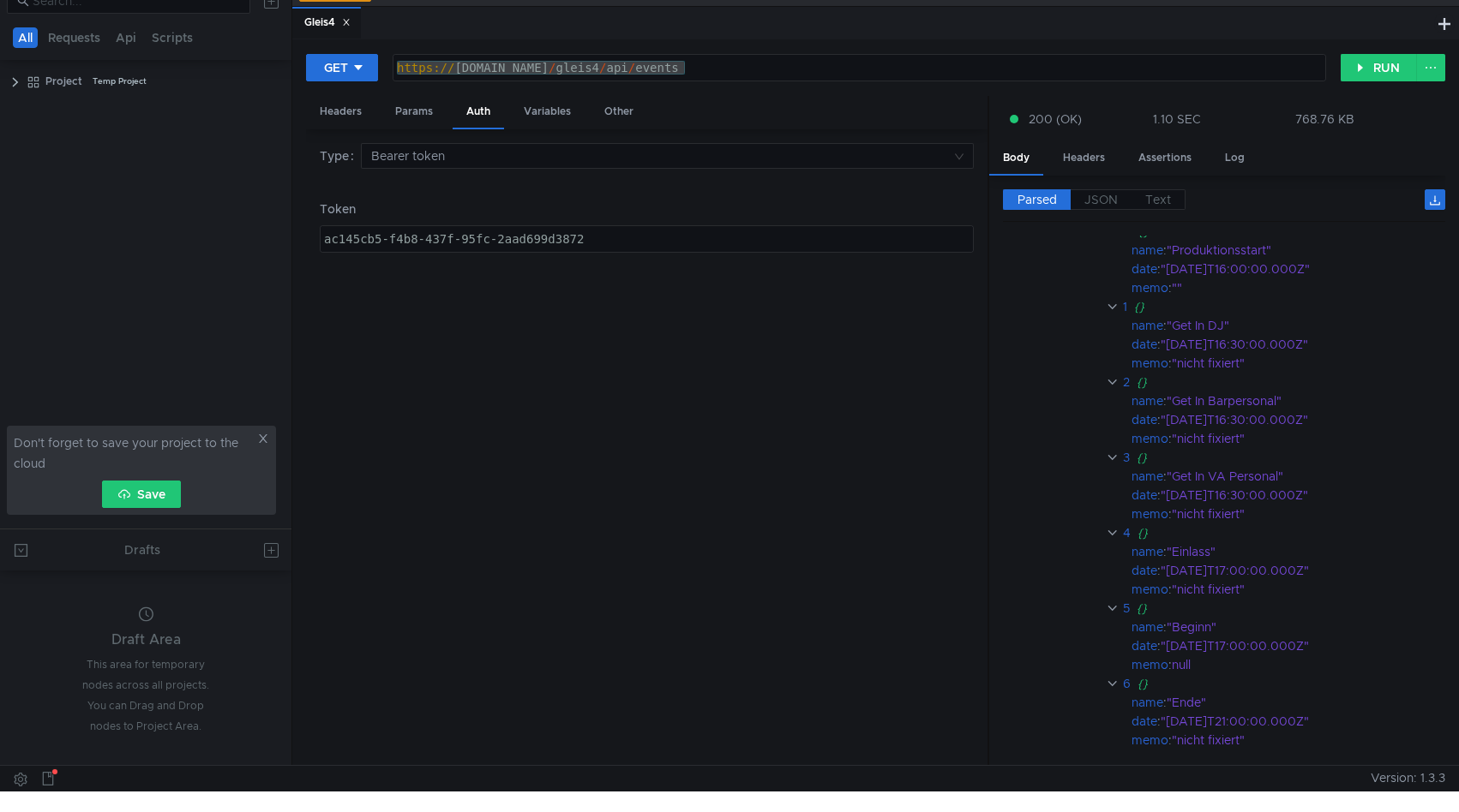
scroll to position [7508, 0]
click at [1389, 69] on button "RUN" at bounding box center [1378, 68] width 77 height 28
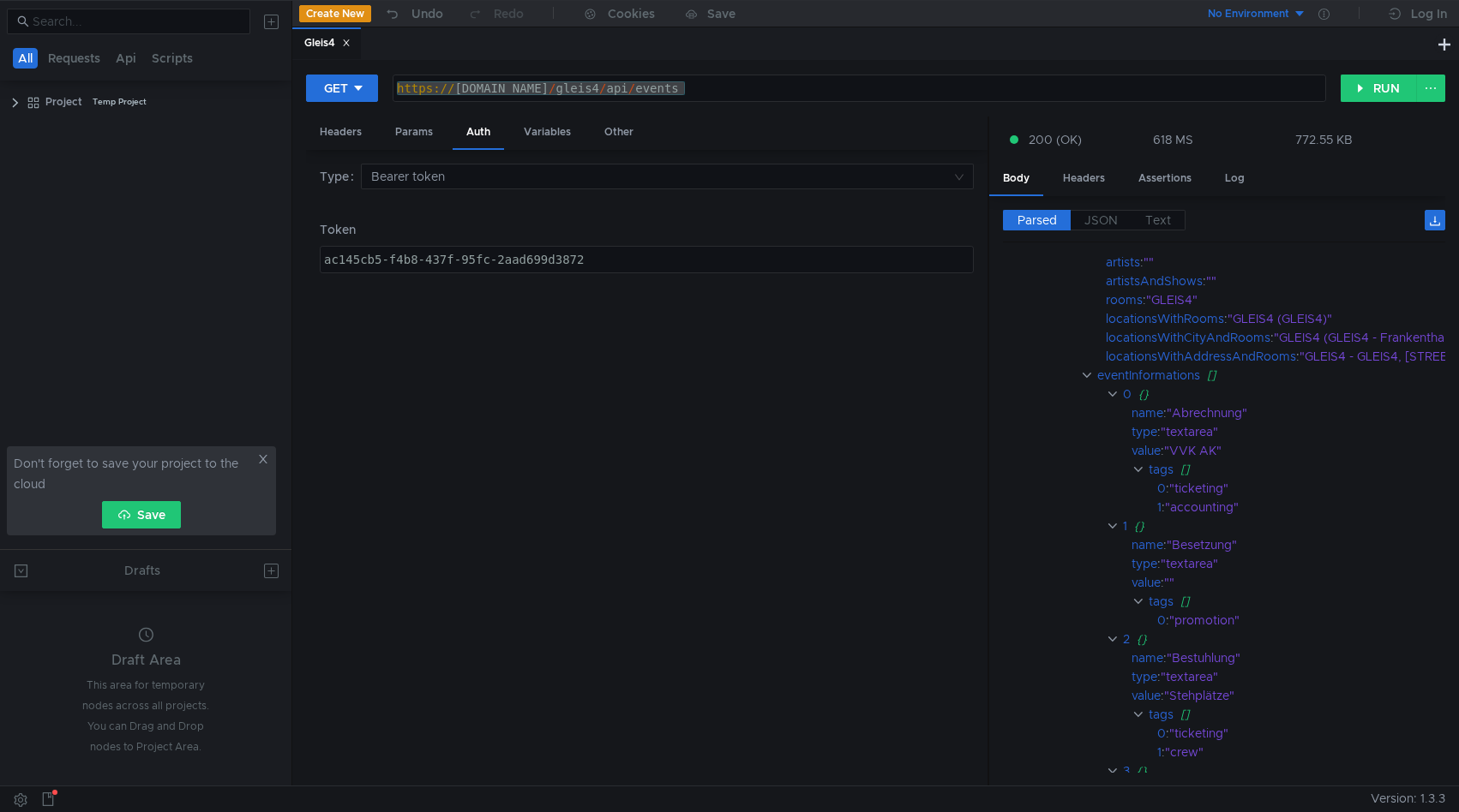
scroll to position [503, 0]
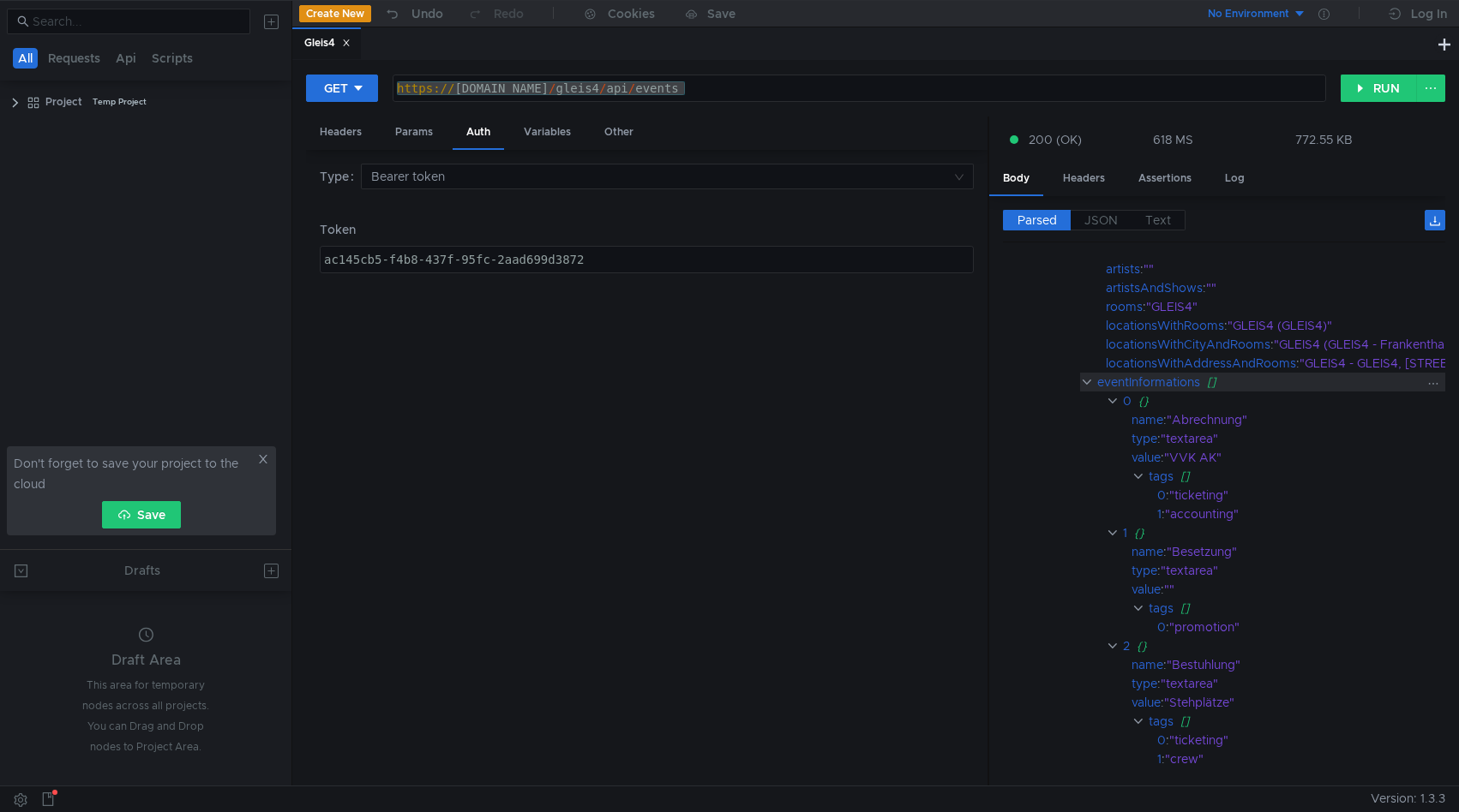
click at [1084, 385] on clr-icon at bounding box center [1086, 382] width 13 height 14
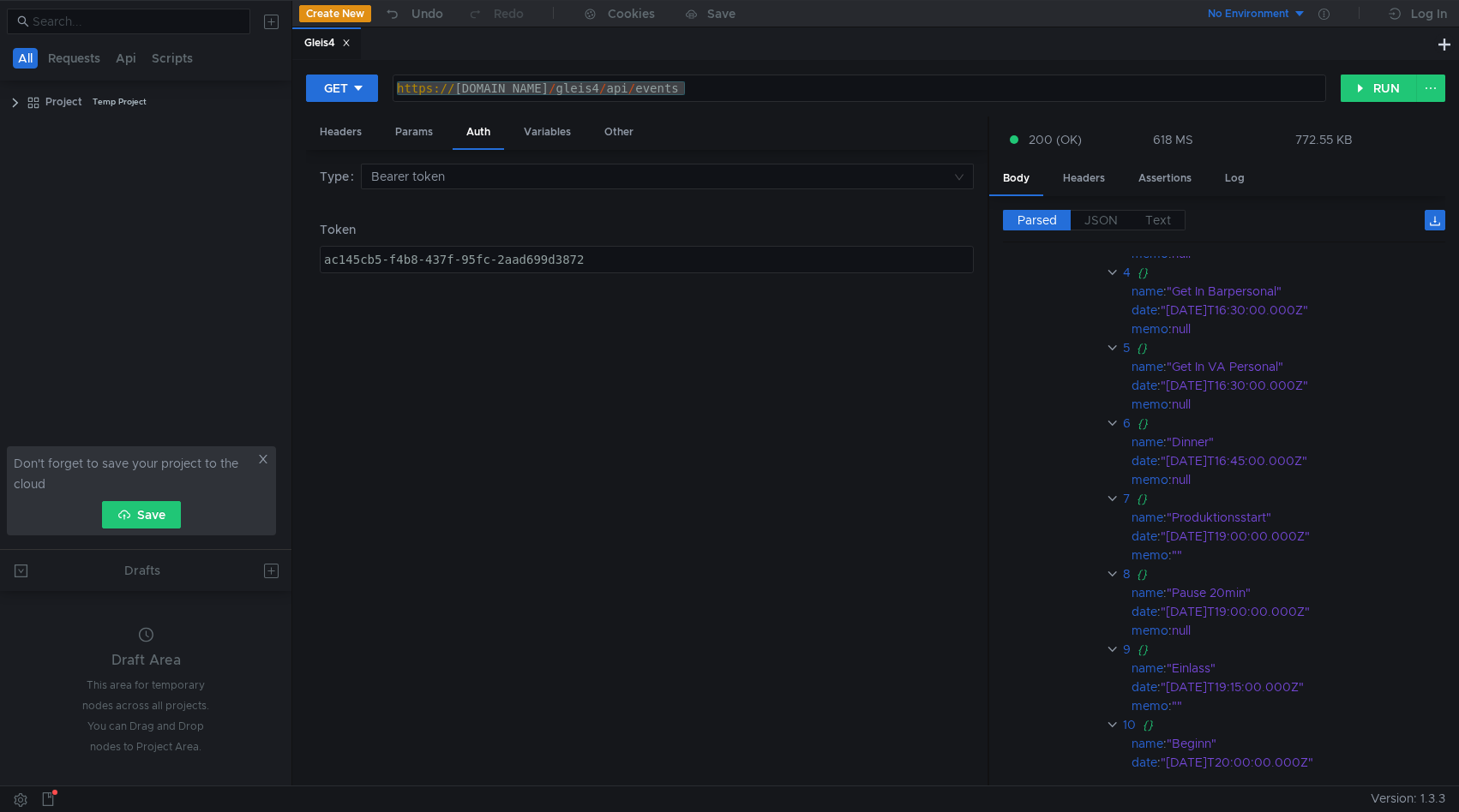
scroll to position [992, 0]
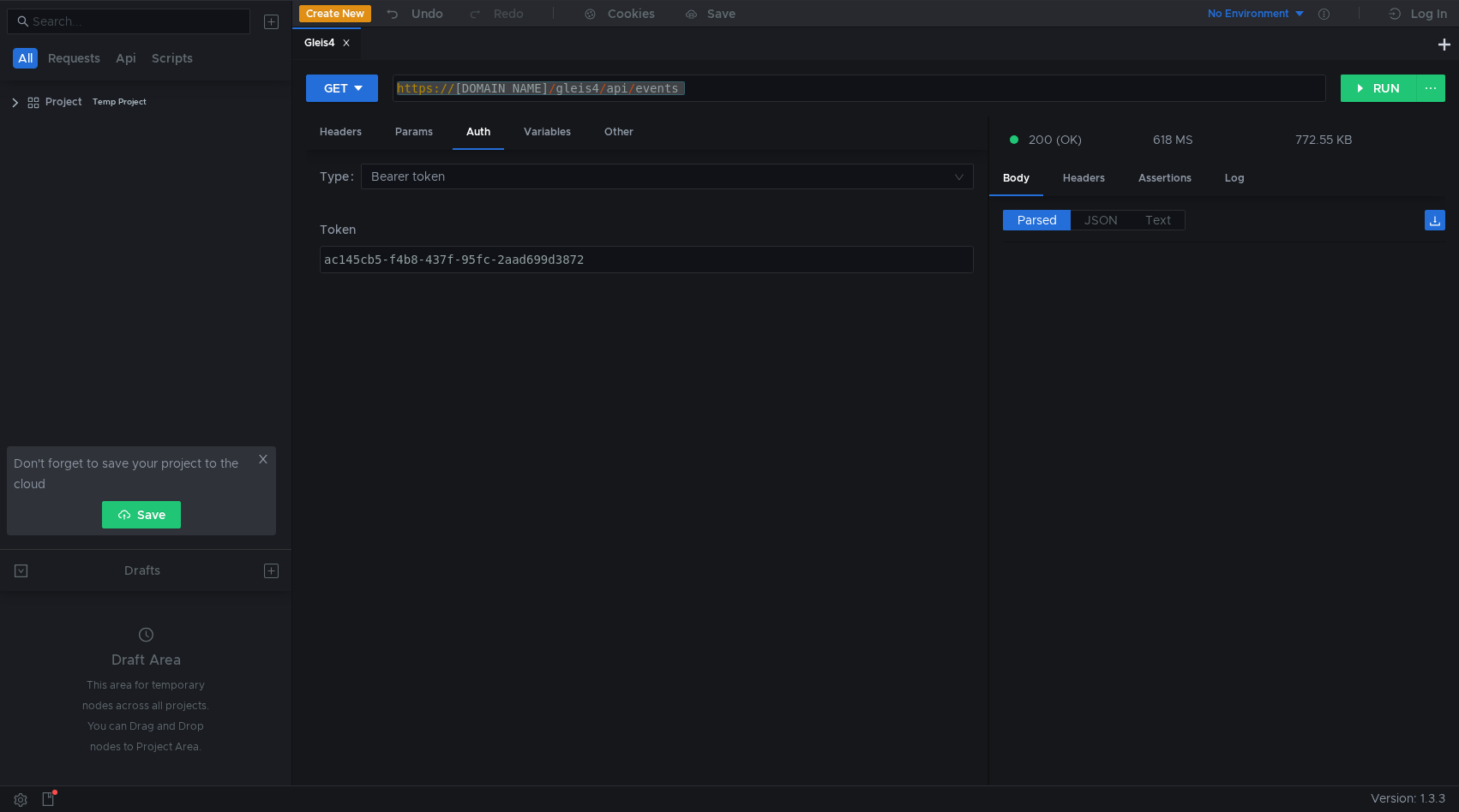
scroll to position [992, 0]
